Goal: Task Accomplishment & Management: Use online tool/utility

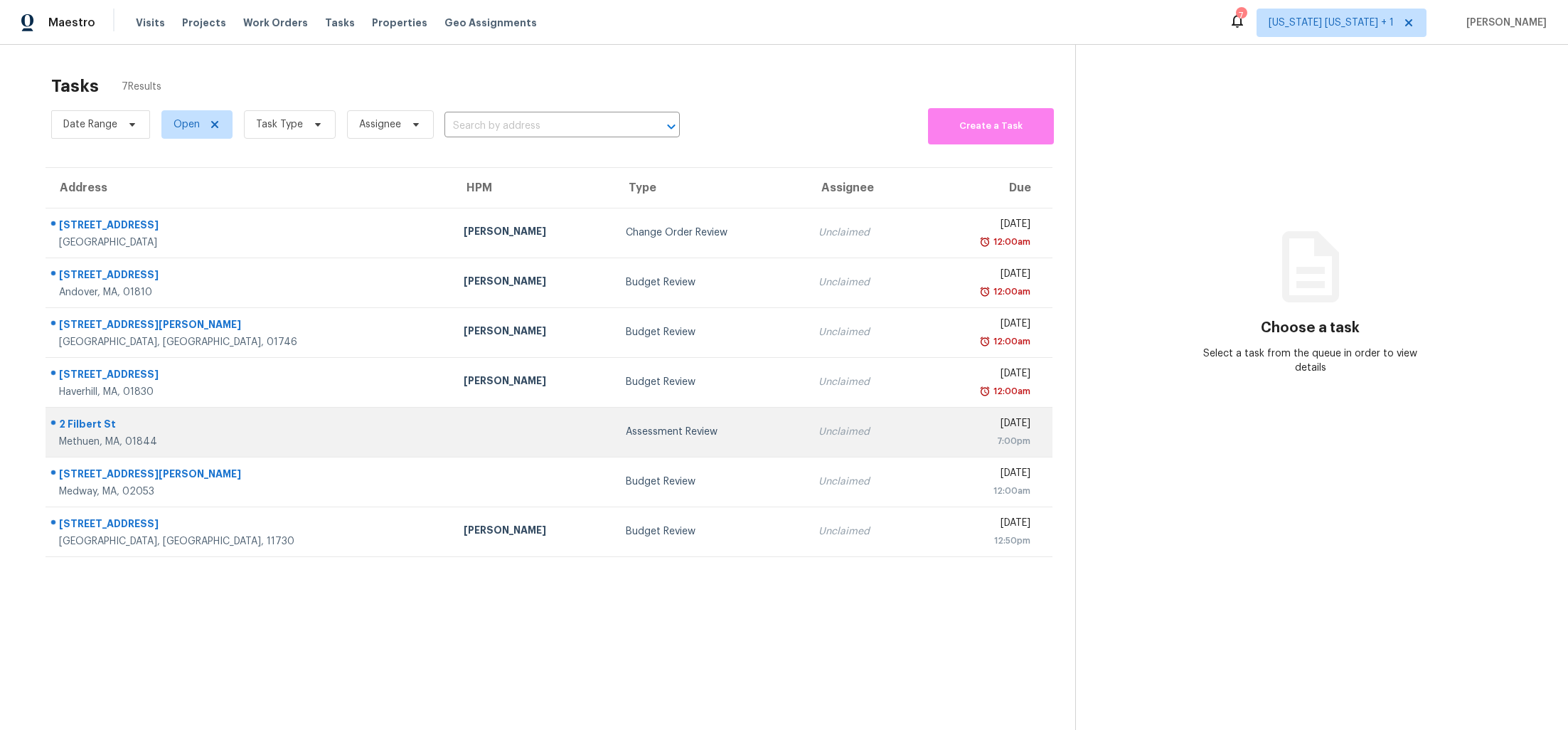
click at [452, 444] on td at bounding box center [534, 432] width 163 height 50
click at [463, 430] on div at bounding box center [533, 432] width 140 height 4
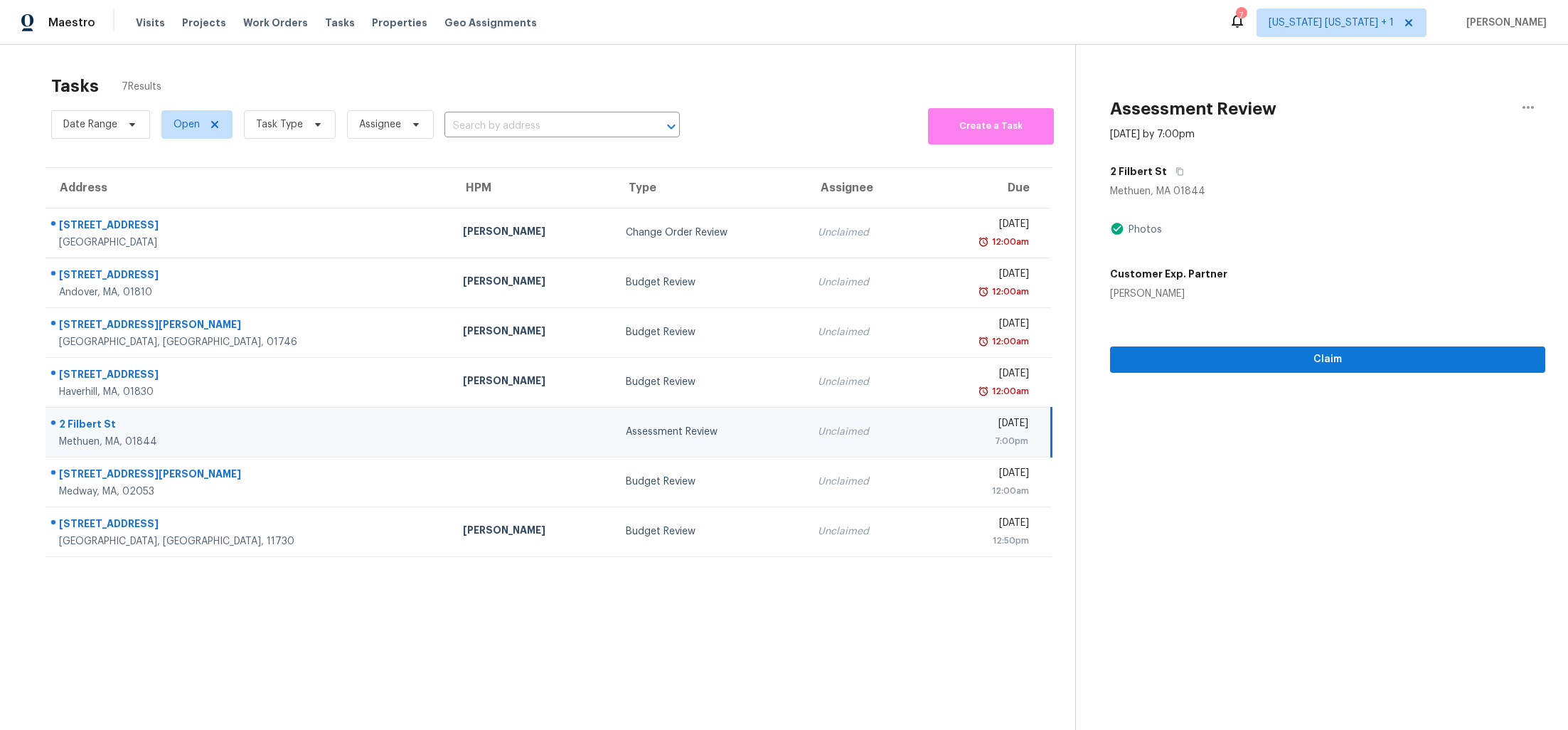
click at [794, 90] on div "Tasks 7 Results" at bounding box center [563, 86] width 1024 height 37
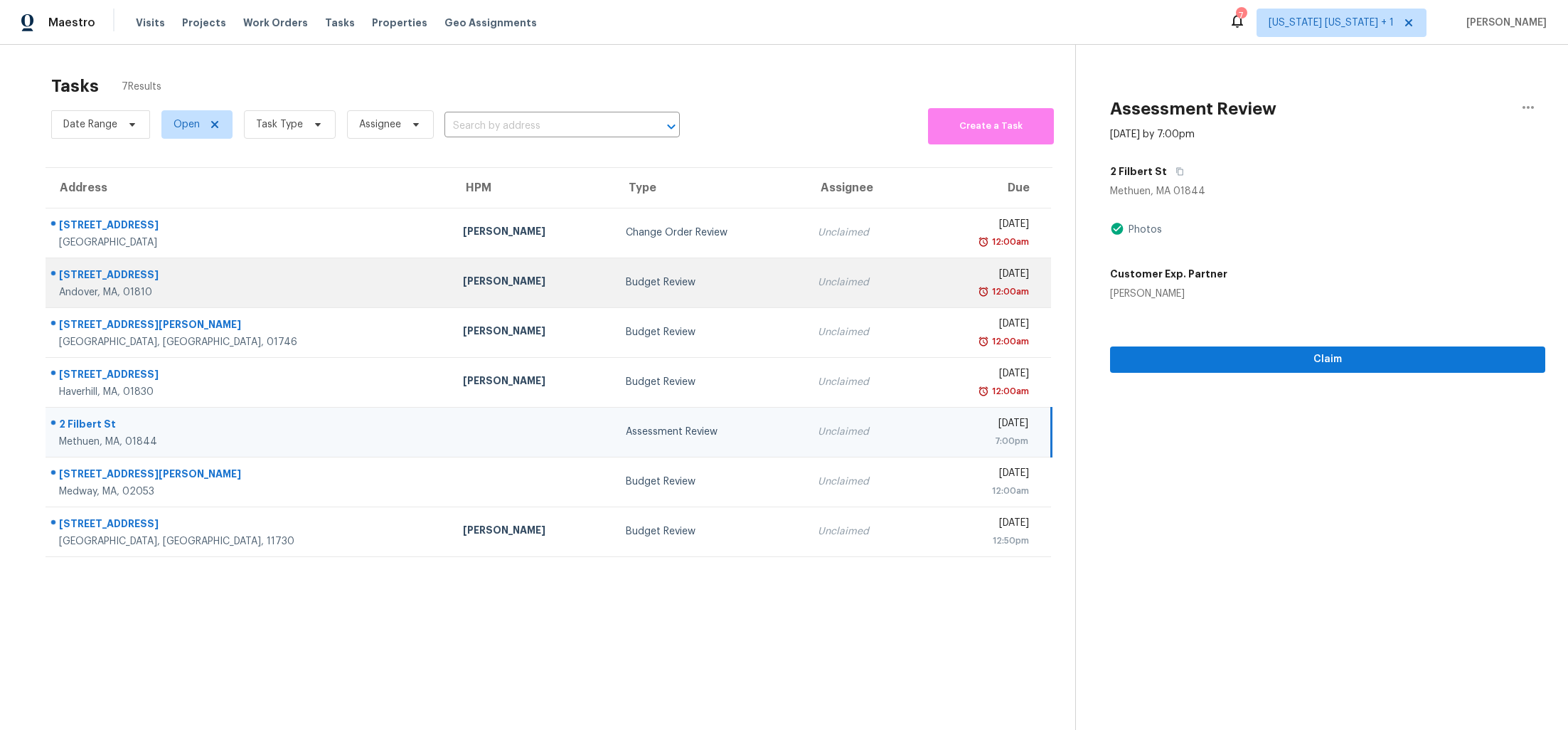
click at [615, 272] on td "Budget Review" at bounding box center [710, 283] width 192 height 50
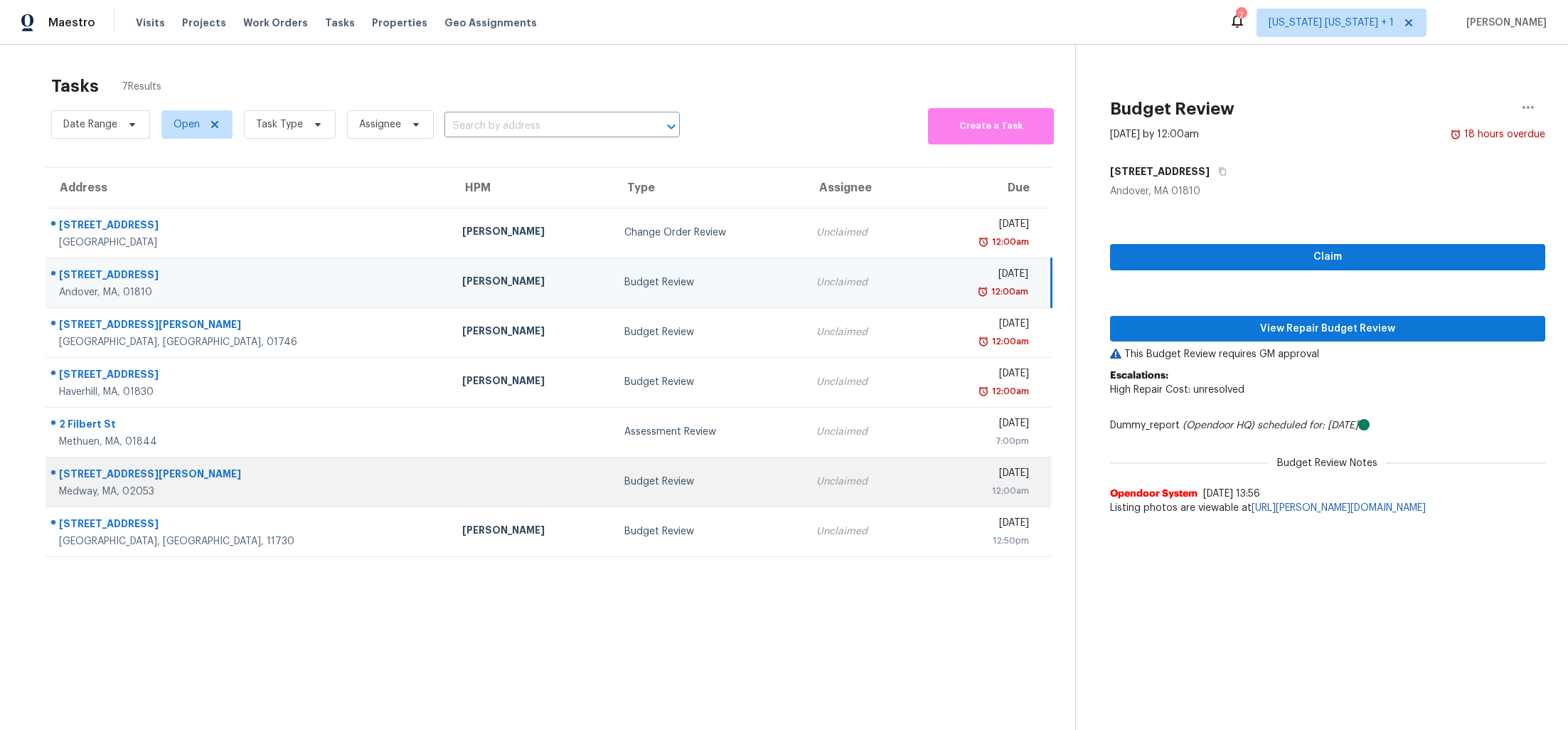
click at [613, 498] on td "Budget Review" at bounding box center [709, 482] width 192 height 50
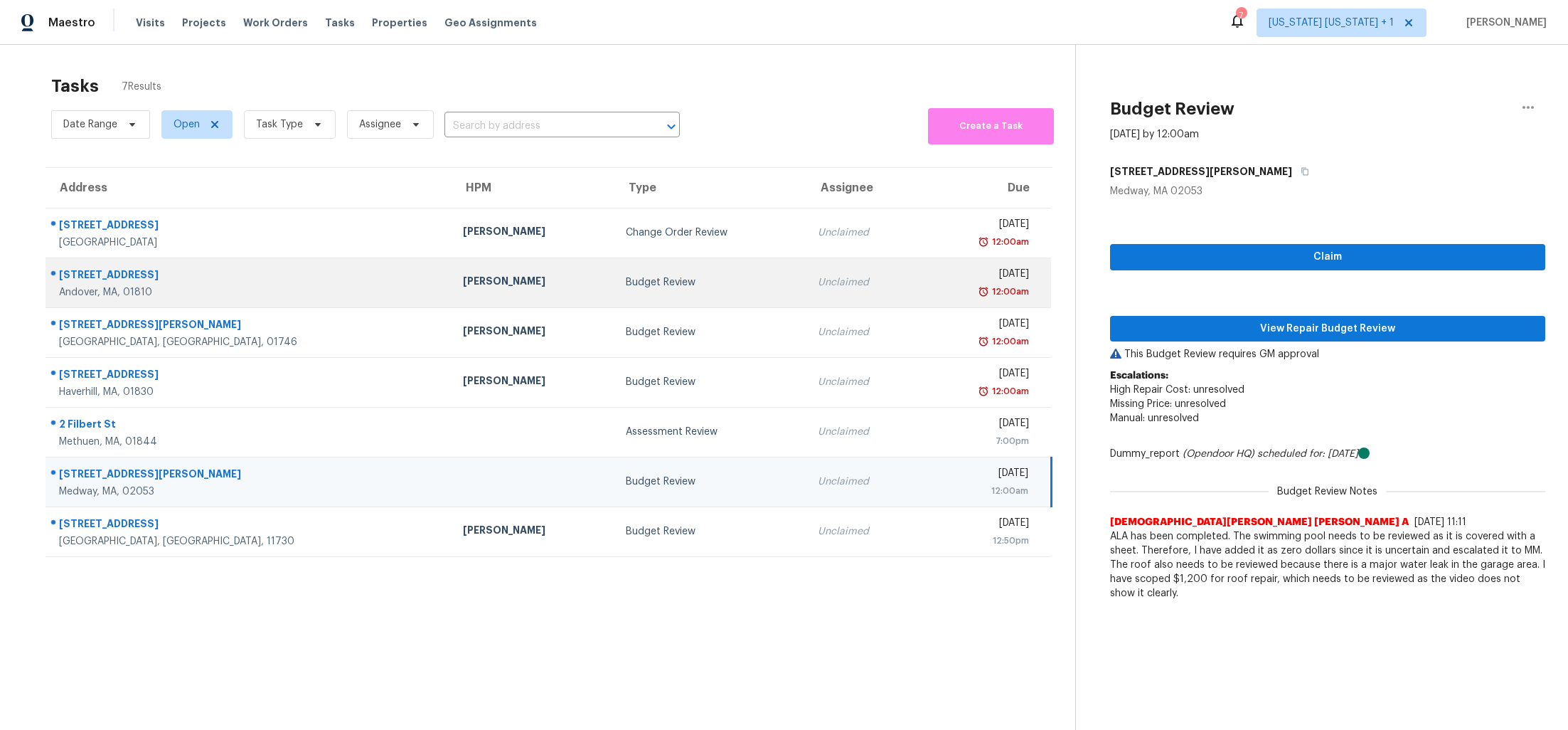
click at [615, 274] on td "Budget Review" at bounding box center [710, 283] width 192 height 50
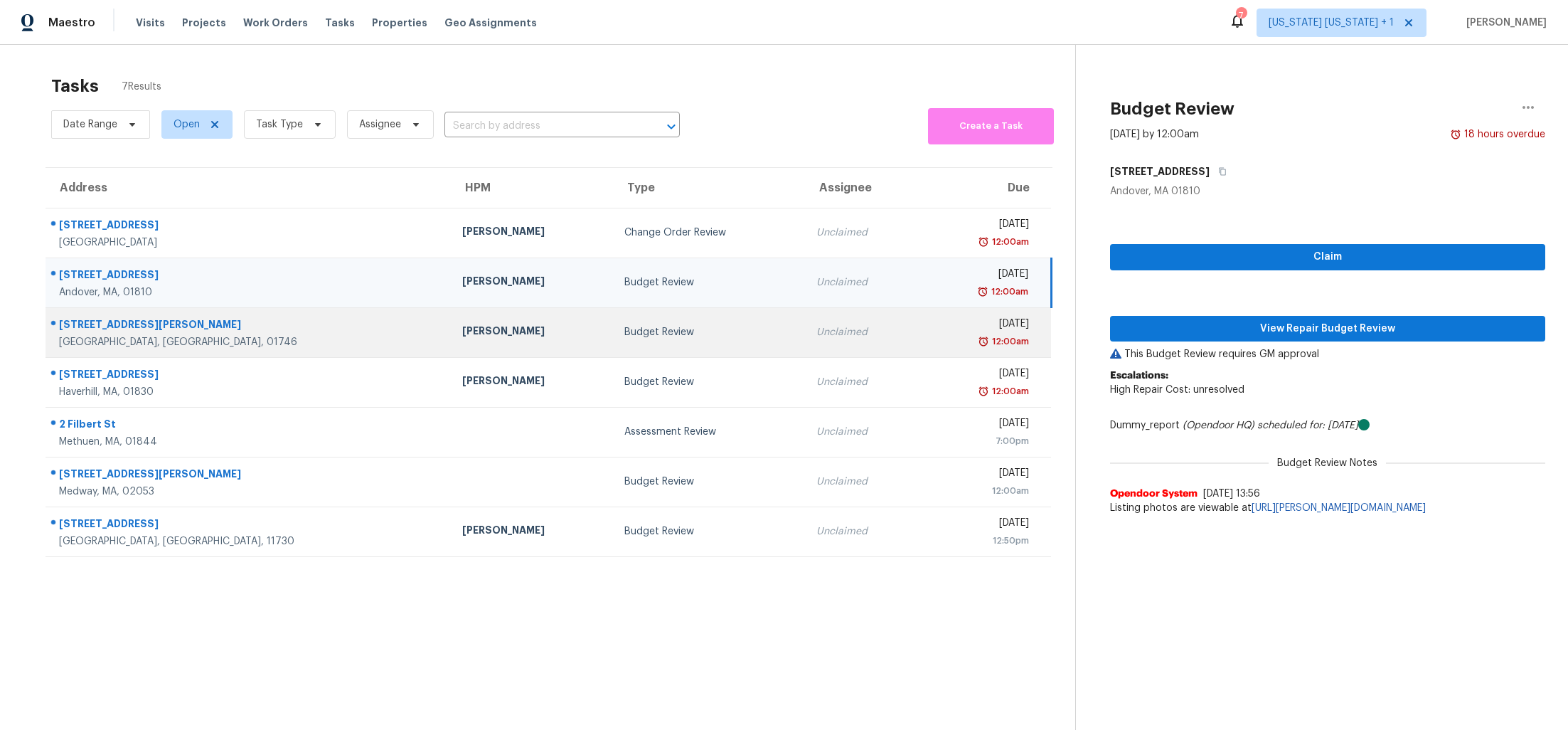
click at [613, 319] on td "Budget Review" at bounding box center [709, 332] width 192 height 50
